Goal: Book appointment/travel/reservation

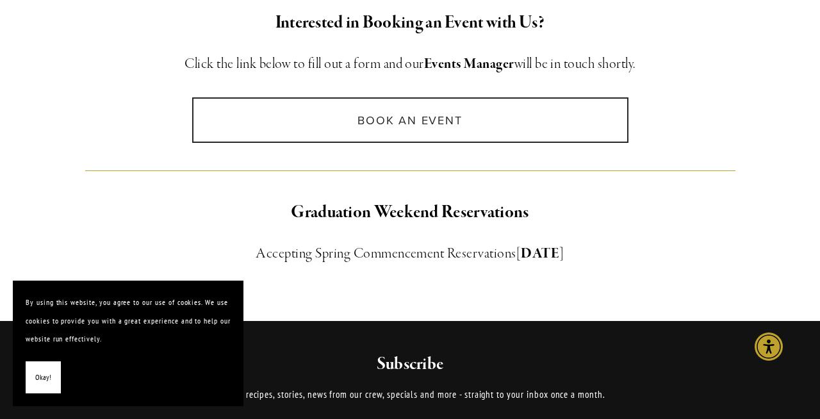
scroll to position [968, 0]
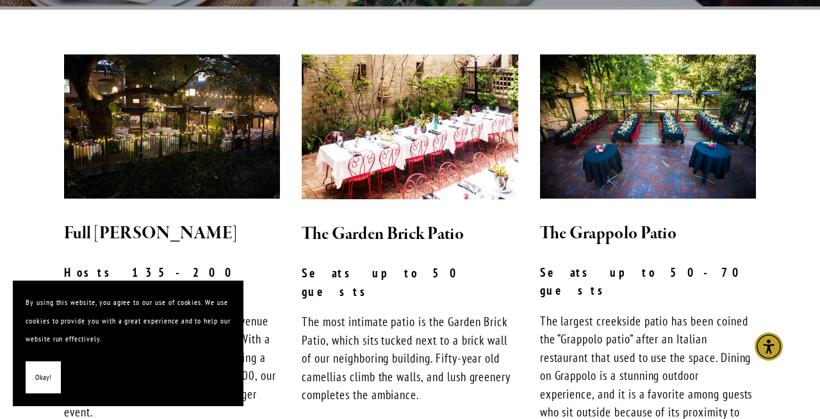
scroll to position [348, 0]
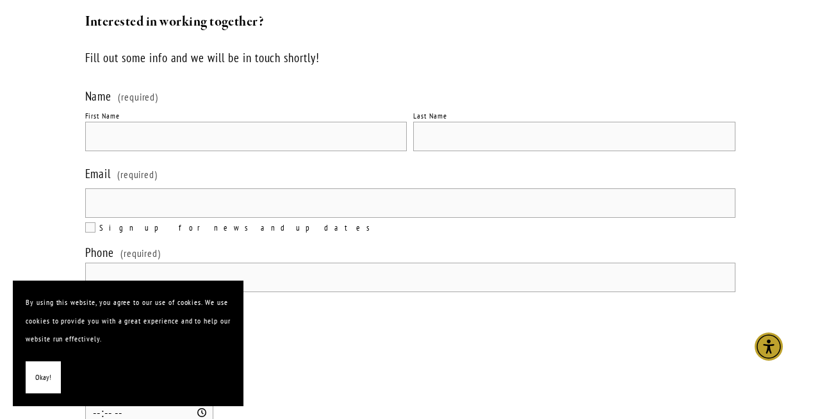
scroll to position [1770, 0]
